Goal: Check status: Check status

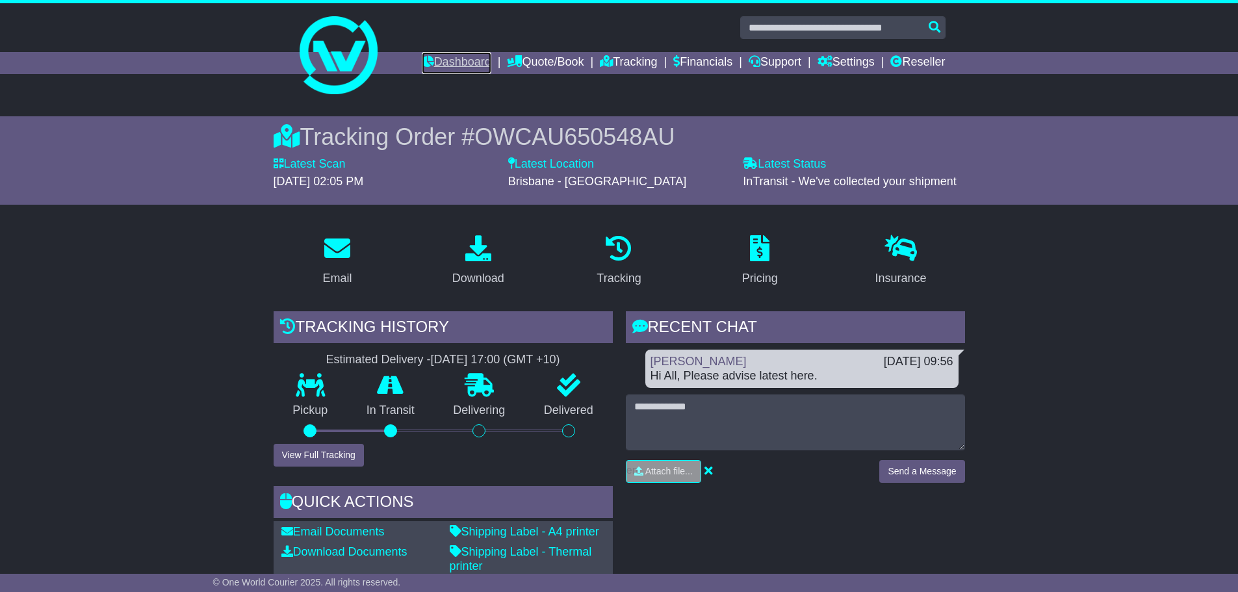
click at [436, 66] on link "Dashboard" at bounding box center [457, 63] width 70 height 22
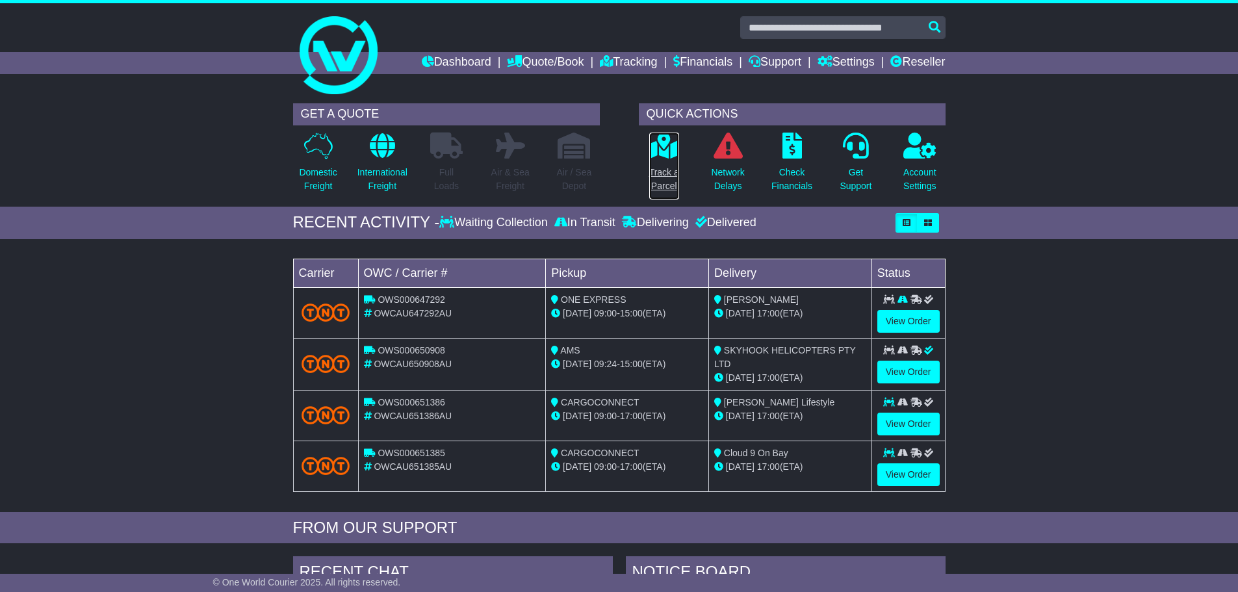
click at [660, 182] on p "Track a Parcel" at bounding box center [664, 179] width 30 height 27
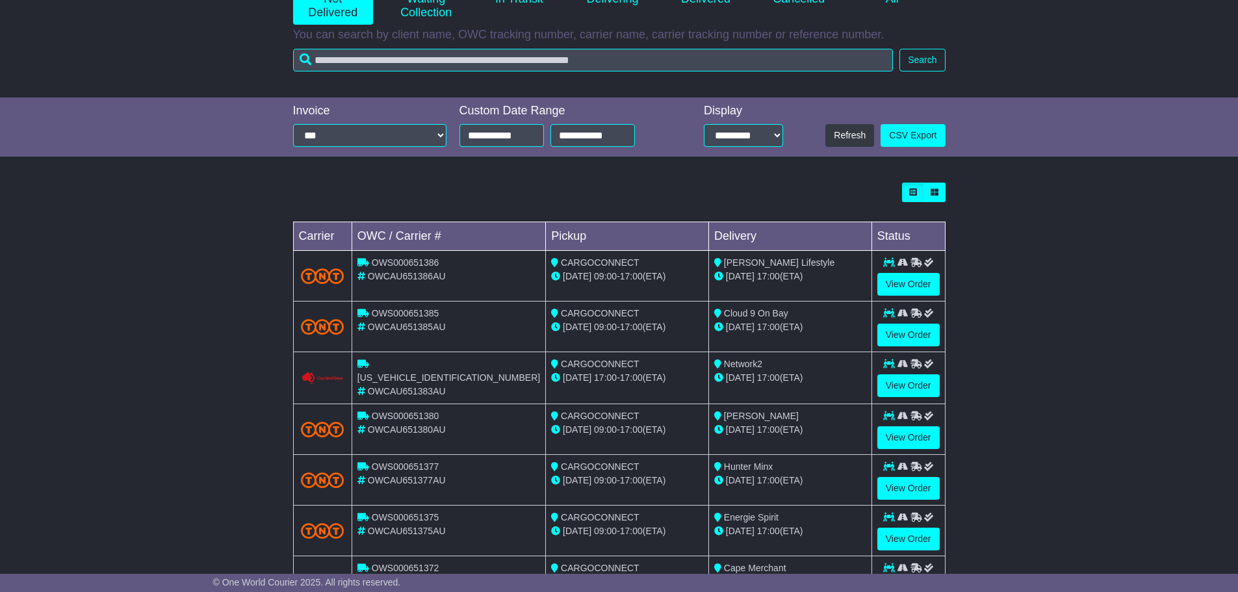
scroll to position [369, 0]
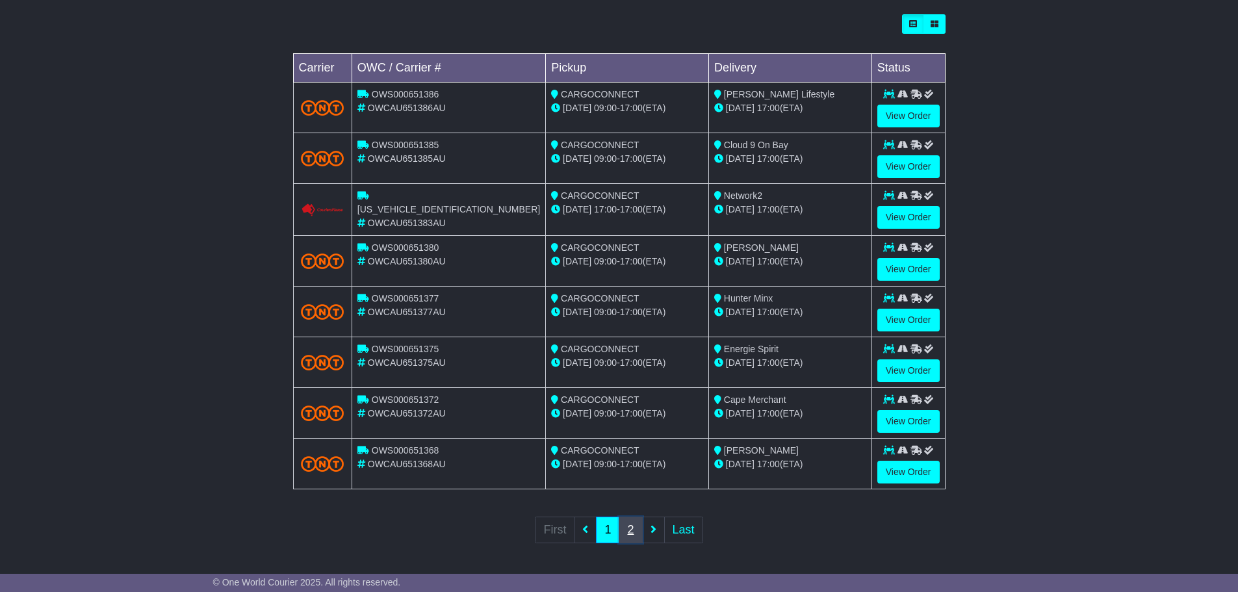
click at [628, 529] on link "2" at bounding box center [630, 530] width 23 height 27
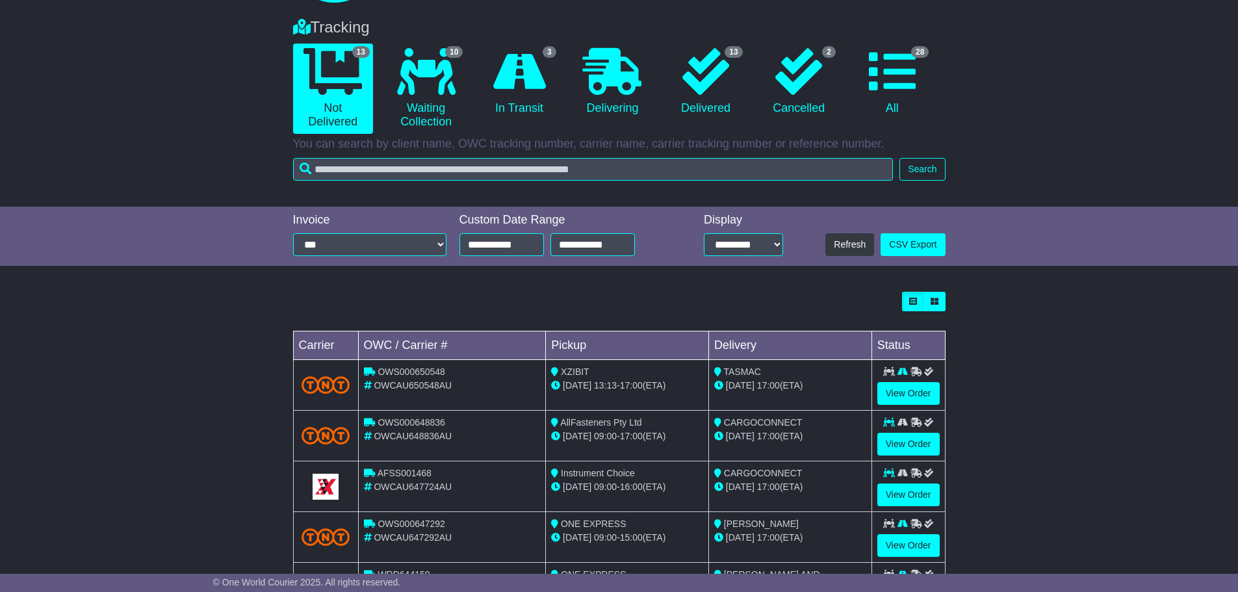
scroll to position [218, 0]
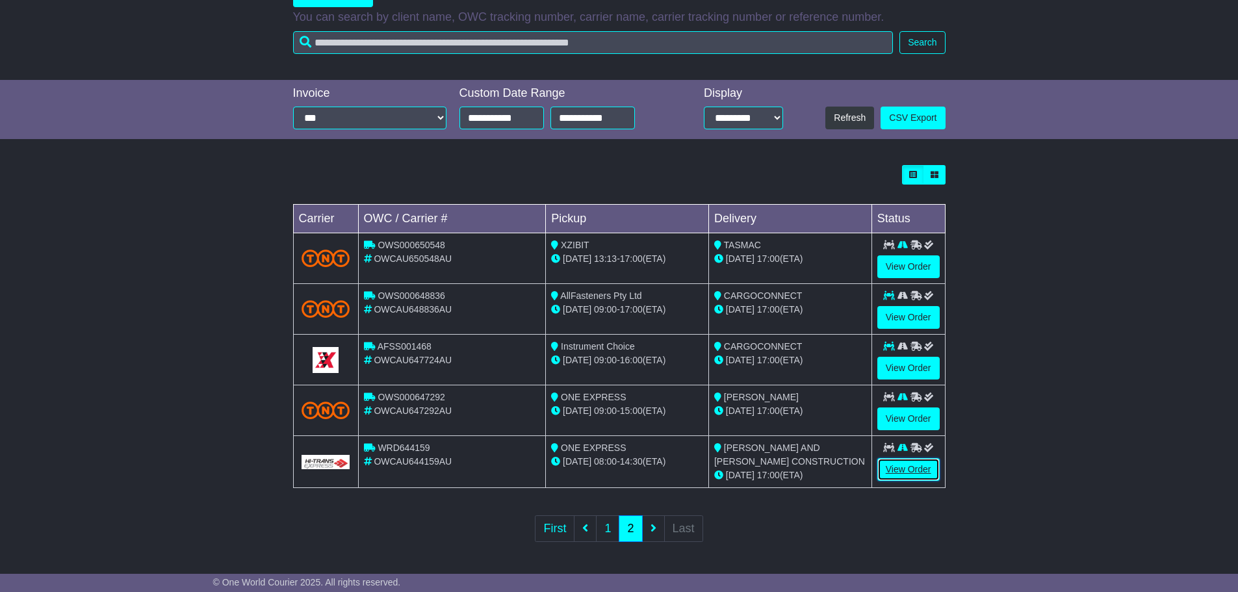
click at [920, 470] on link "View Order" at bounding box center [908, 469] width 62 height 23
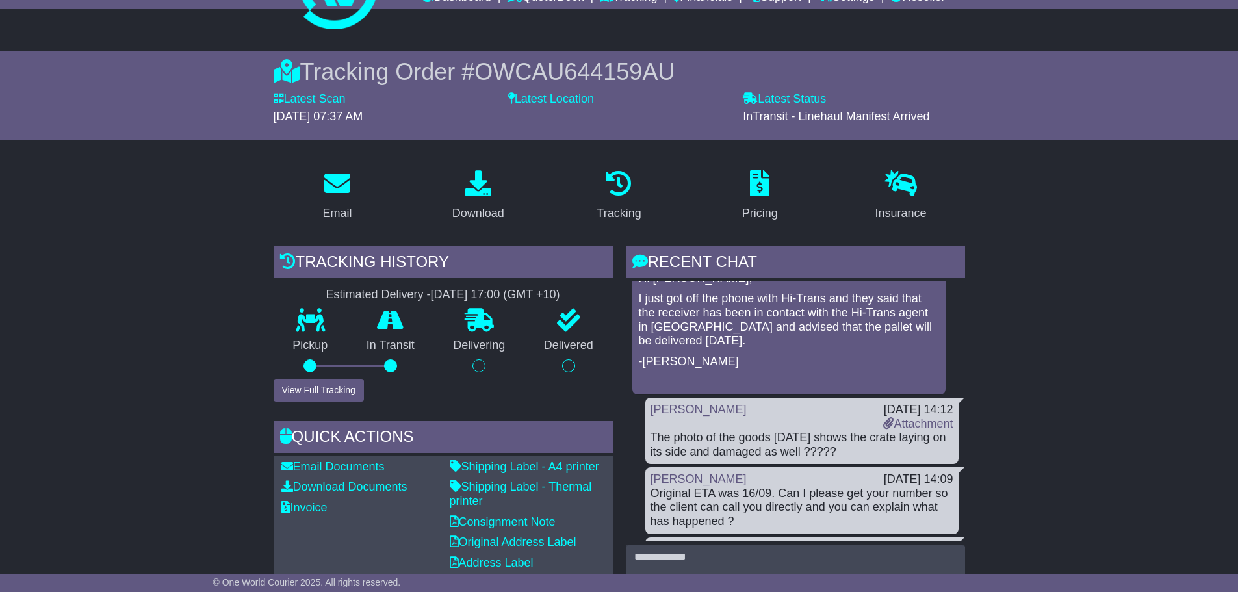
scroll to position [65, 0]
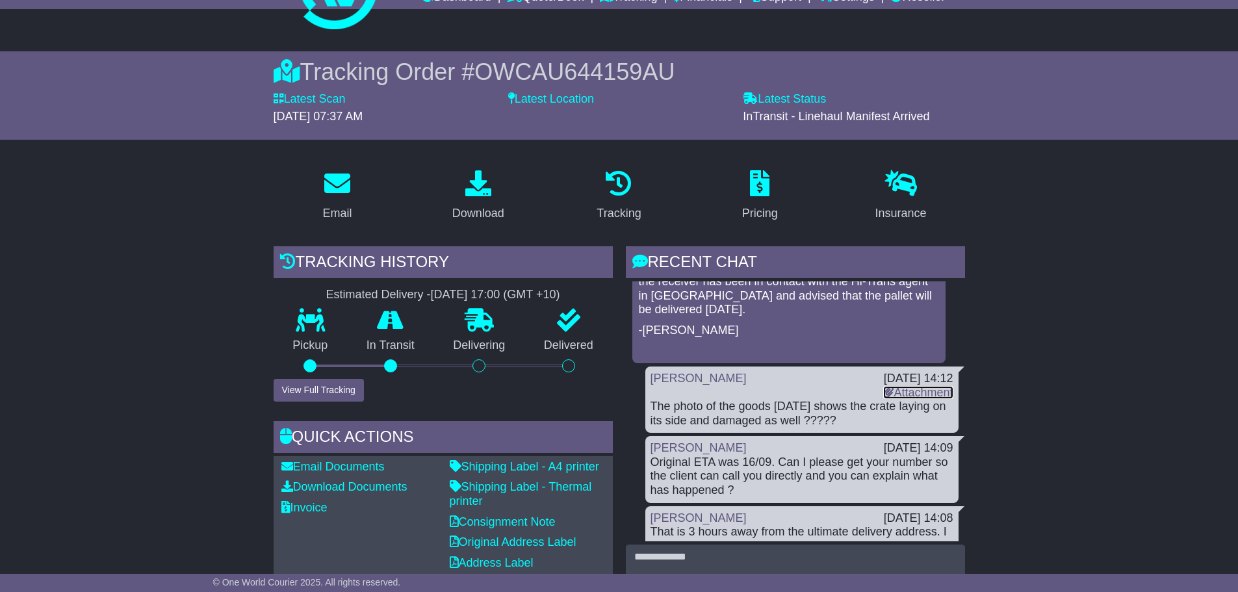
click at [923, 387] on link "Attachment" at bounding box center [918, 392] width 70 height 13
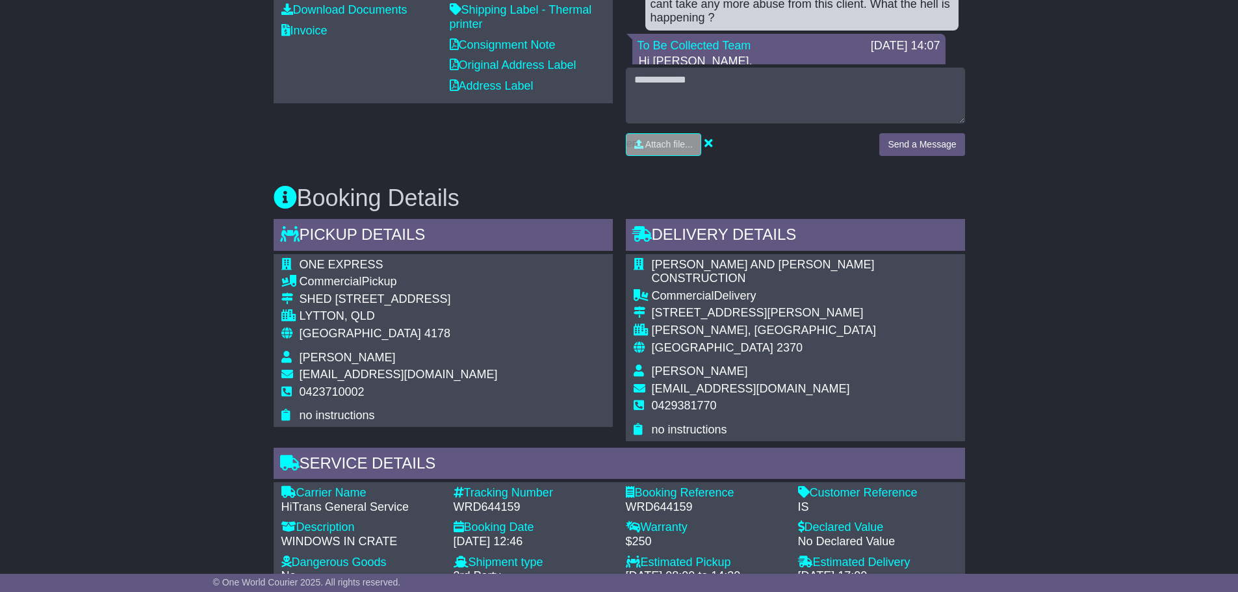
scroll to position [502, 0]
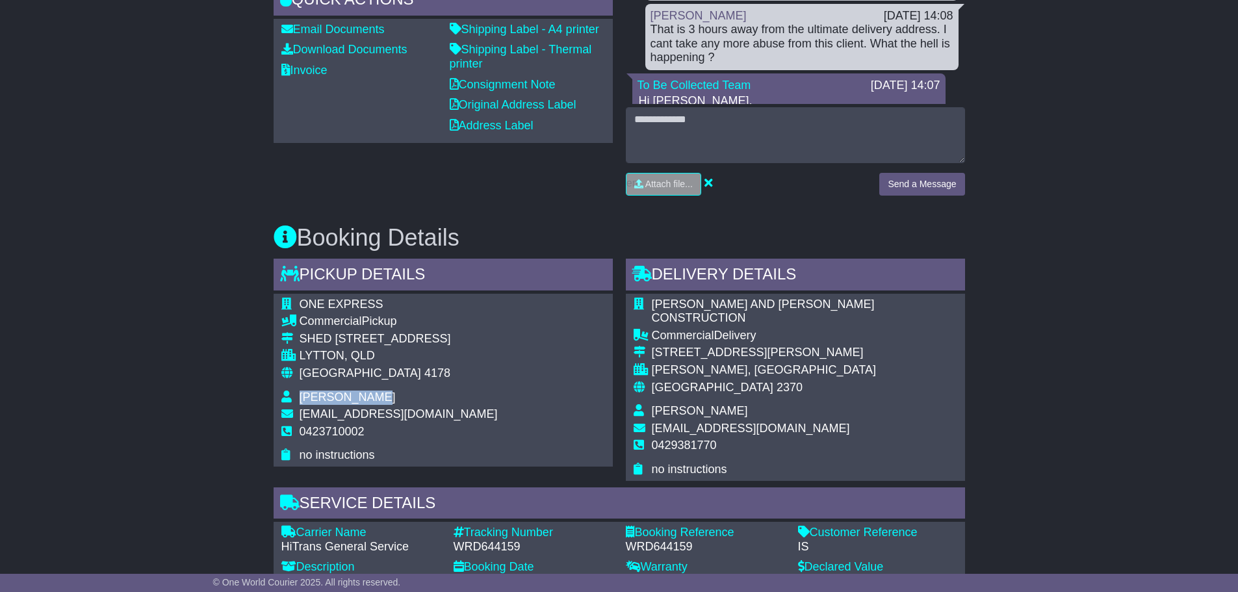
drag, startPoint x: 366, startPoint y: 396, endPoint x: 288, endPoint y: 398, distance: 78.0
click at [288, 398] on tr "[PERSON_NAME]" at bounding box center [389, 400] width 216 height 18
click at [250, 394] on div "Email Download Tracking Pricing Insurance" at bounding box center [619, 411] width 1238 height 1378
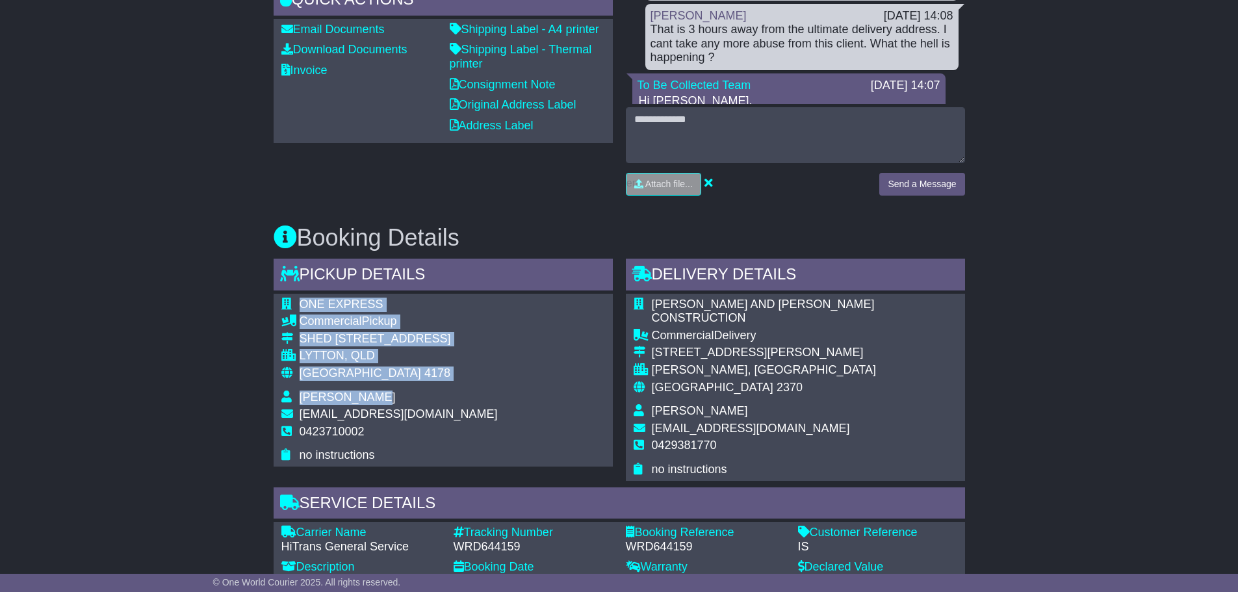
drag, startPoint x: 401, startPoint y: 400, endPoint x: 303, endPoint y: 300, distance: 140.2
click at [303, 300] on tbody "ONE EXPRESS Commercial Pickup SHED [STREET_ADDRESS] LYTTON, [GEOGRAPHIC_DATA] A…" at bounding box center [389, 380] width 216 height 165
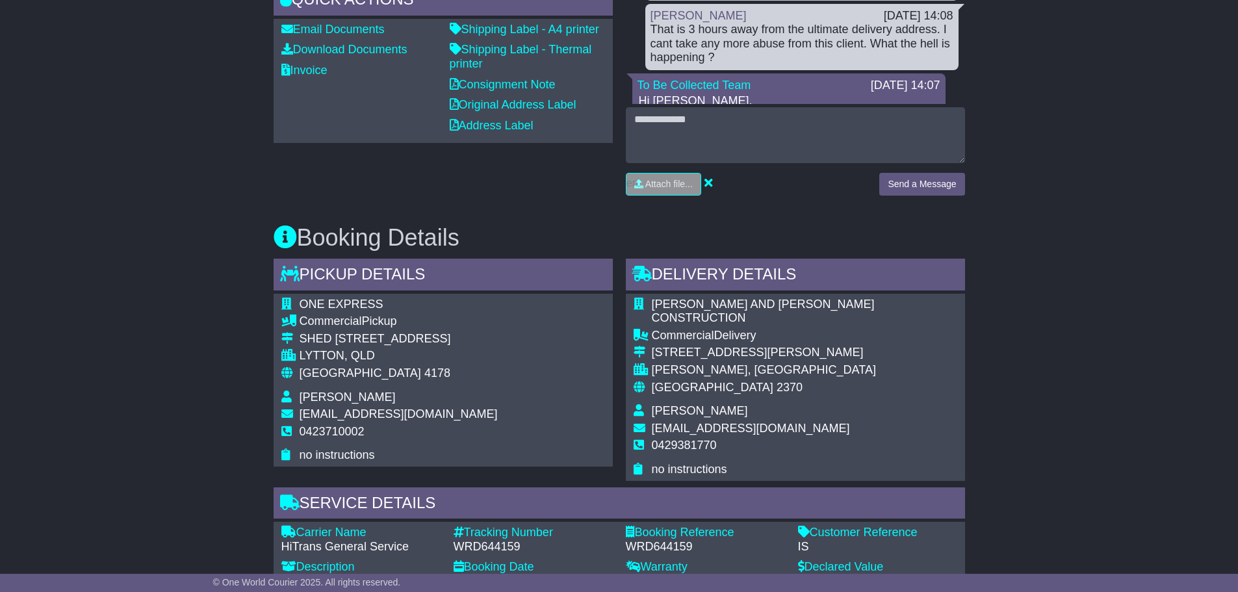
click at [185, 330] on div "Email Download Tracking Pricing Insurance" at bounding box center [619, 411] width 1238 height 1378
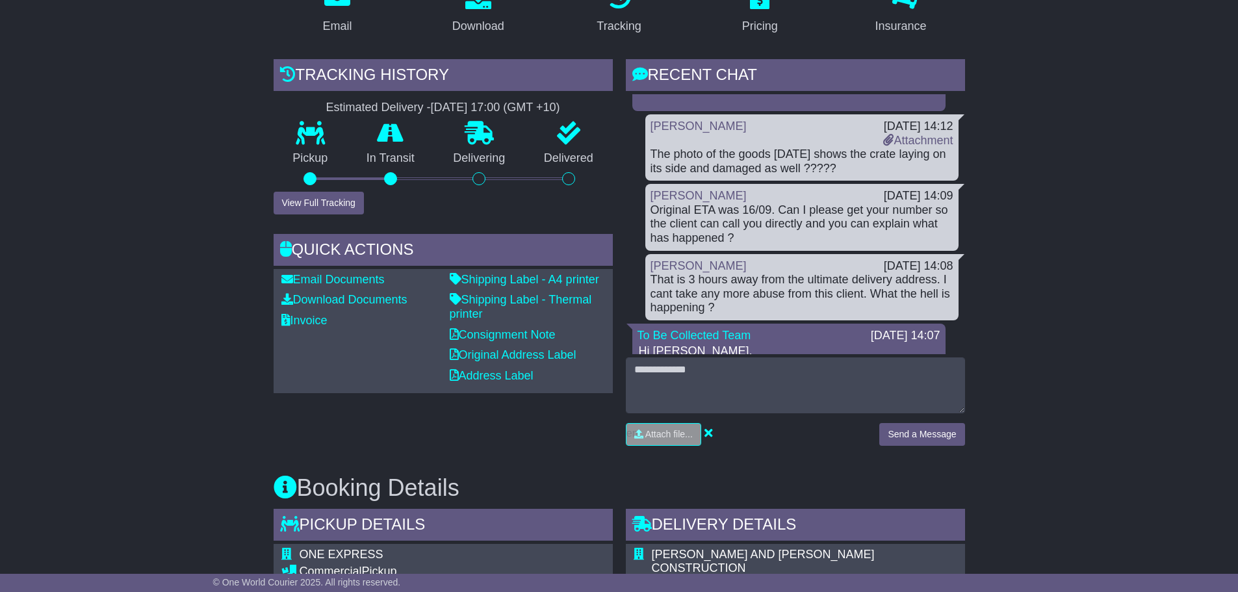
scroll to position [242, 0]
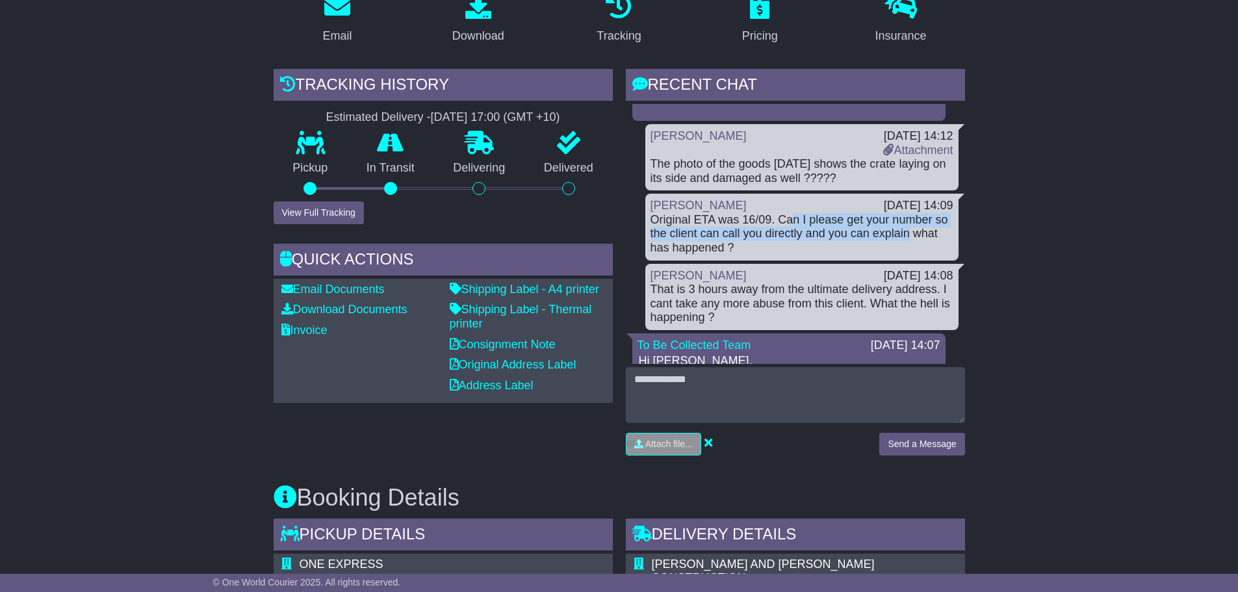
drag, startPoint x: 792, startPoint y: 222, endPoint x: 966, endPoint y: 233, distance: 173.9
click at [966, 233] on div "RECENT CHAT Loading... No messages To Be Collected Team [DATE] 14:13 Hi [PERSON…" at bounding box center [795, 267] width 352 height 396
click at [730, 239] on div "Original ETA was 16/09. Can I please get your number so the client can call you…" at bounding box center [801, 234] width 303 height 42
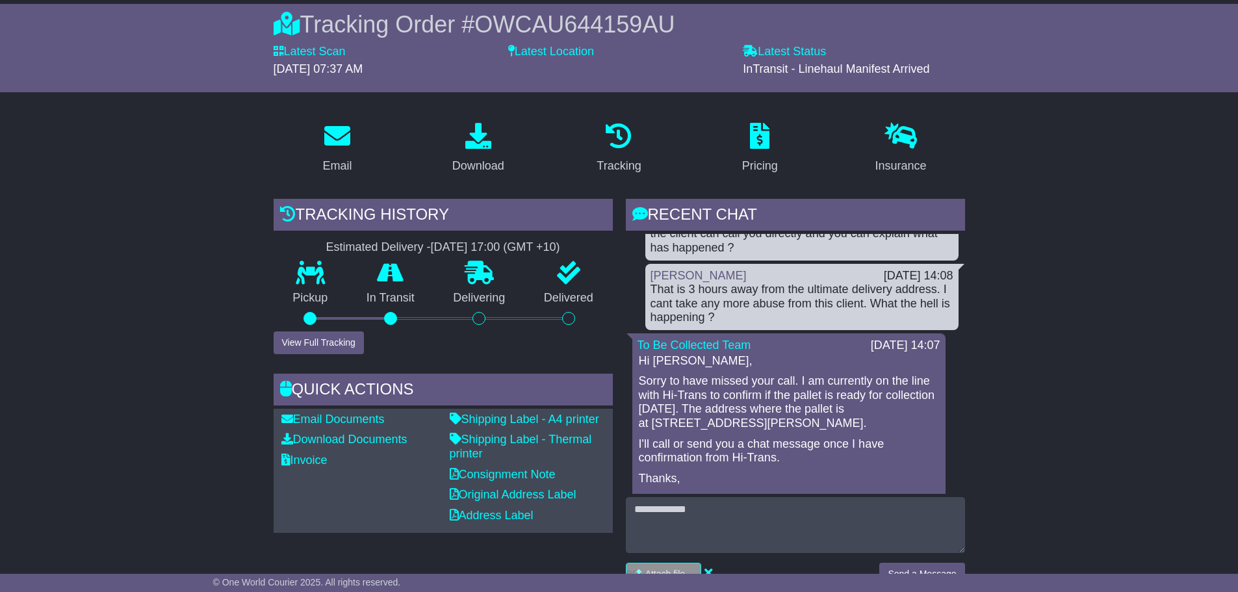
scroll to position [0, 0]
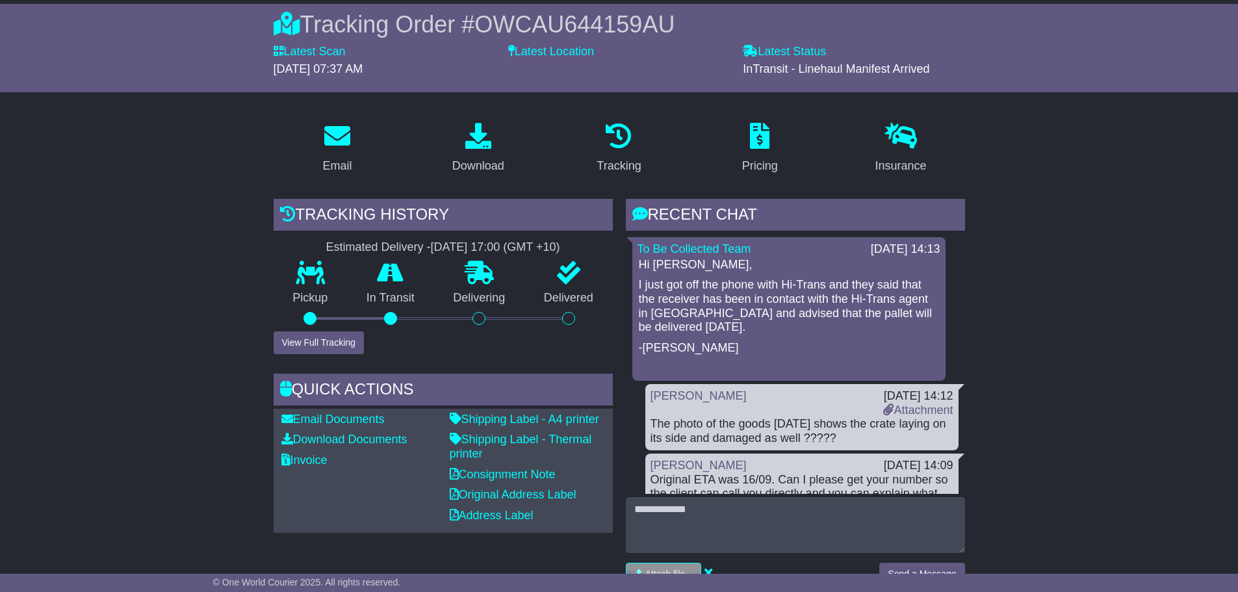
click at [705, 341] on div "Hi [PERSON_NAME], I just got off the phone with Hi-Trans and they said that the…" at bounding box center [788, 317] width 303 height 118
drag, startPoint x: 929, startPoint y: 310, endPoint x: 899, endPoint y: 316, distance: 30.6
click at [899, 316] on p "I just got off the phone with Hi-Trans and they said that the receiver has been…" at bounding box center [789, 306] width 300 height 56
click at [834, 325] on p "I just got off the phone with Hi-Trans and they said that the receiver has been…" at bounding box center [789, 306] width 300 height 56
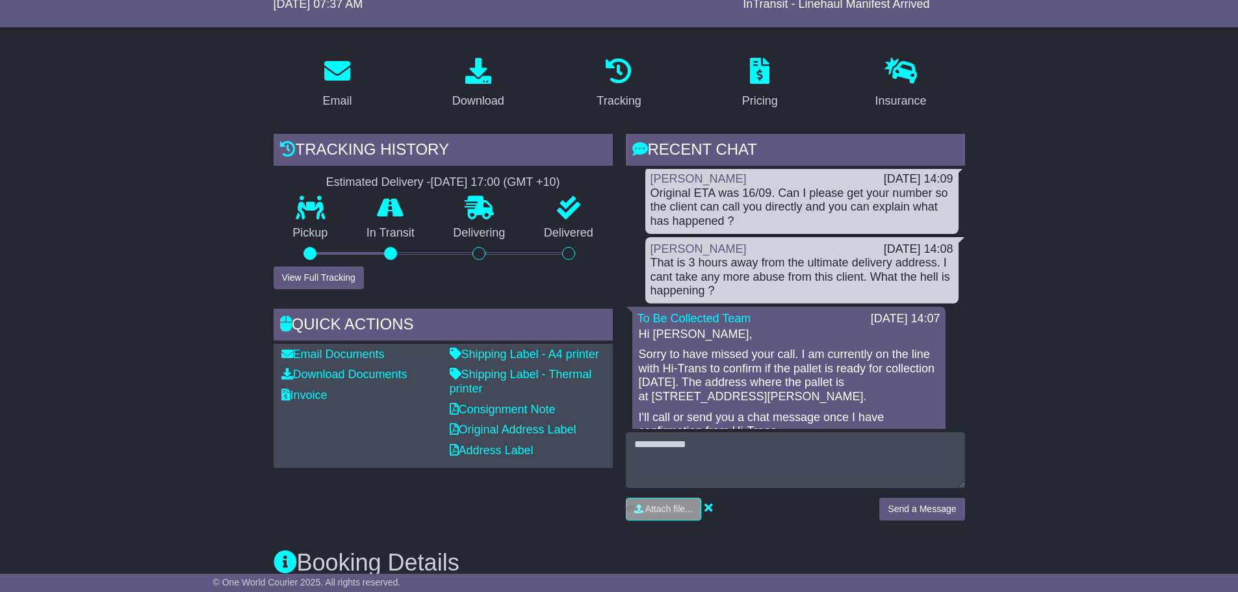
scroll to position [325, 0]
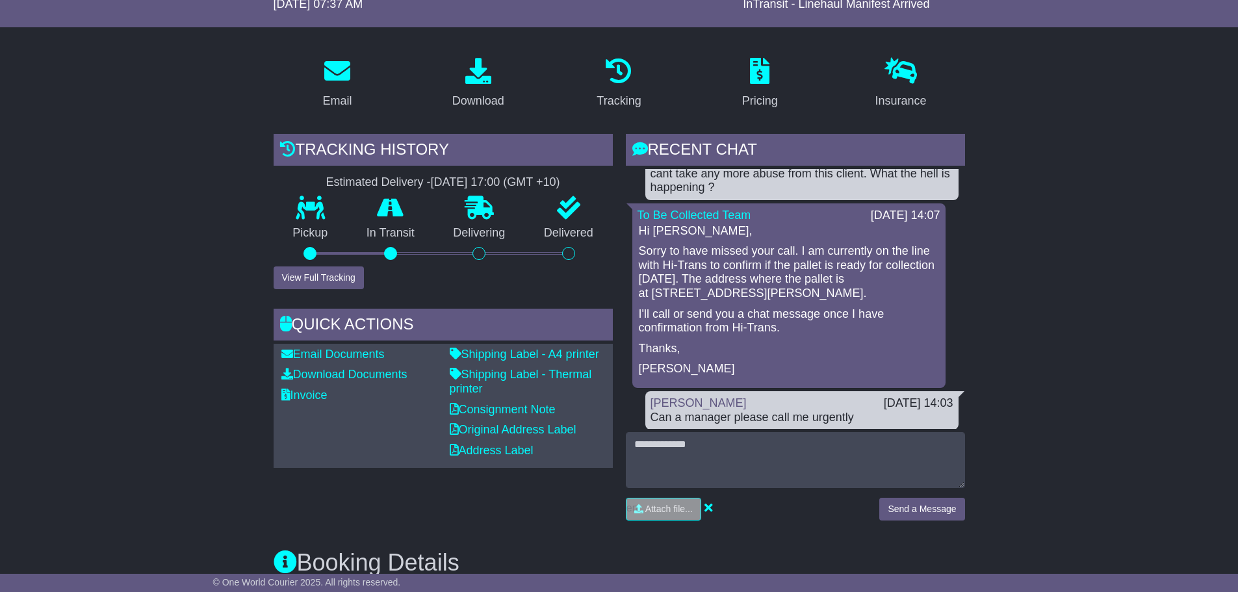
drag, startPoint x: 819, startPoint y: 297, endPoint x: 868, endPoint y: 290, distance: 49.2
click at [868, 290] on p "Sorry to have missed your call. I am currently on the line with Hi-Trans to con…" at bounding box center [789, 272] width 300 height 56
drag, startPoint x: 784, startPoint y: 294, endPoint x: 807, endPoint y: 297, distance: 22.9
click at [807, 297] on p "Sorry to have missed your call. I am currently on the line with Hi-Trans to con…" at bounding box center [789, 272] width 300 height 56
click at [794, 292] on p "Sorry to have missed your call. I am currently on the line with Hi-Trans to con…" at bounding box center [789, 272] width 300 height 56
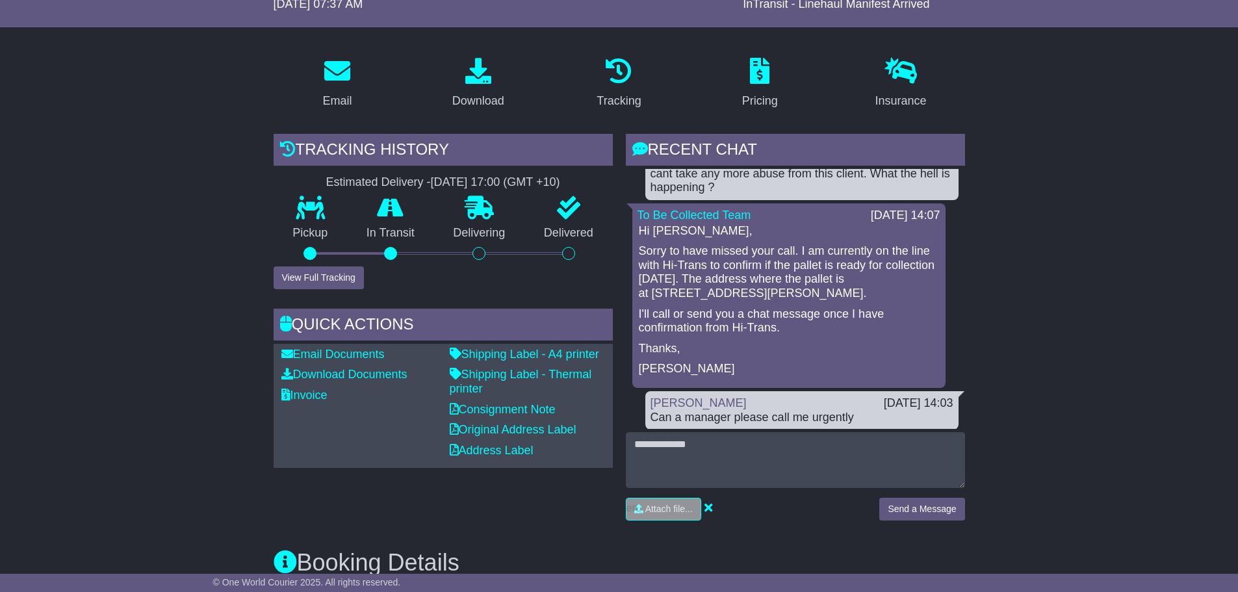
click at [753, 341] on div "Hi [PERSON_NAME], Sorry to have missed your call. I am currently on the line wi…" at bounding box center [788, 300] width 303 height 152
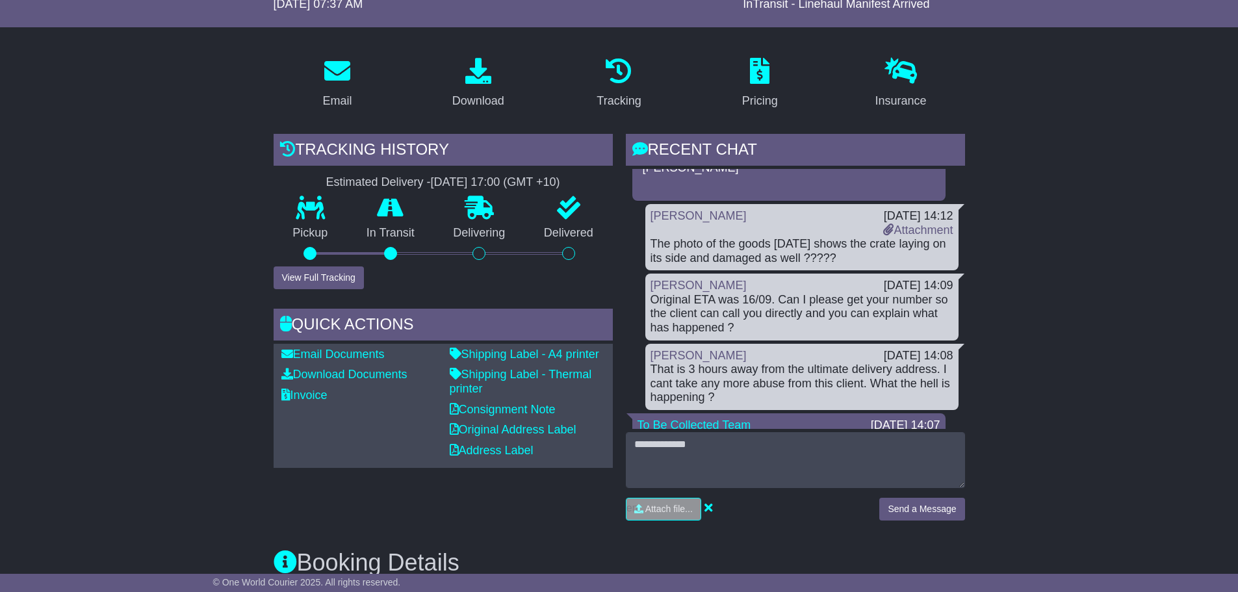
scroll to position [0, 0]
